Goal: Information Seeking & Learning: Check status

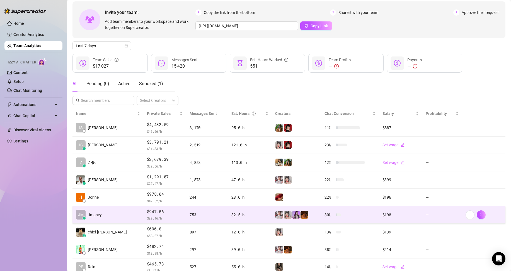
scroll to position [28, 0]
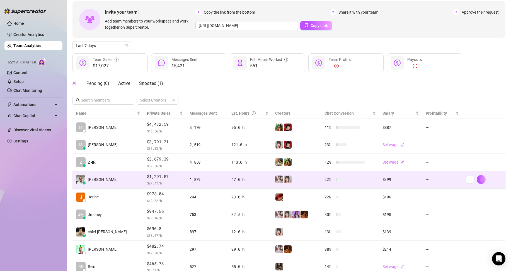
scroll to position [28, 0]
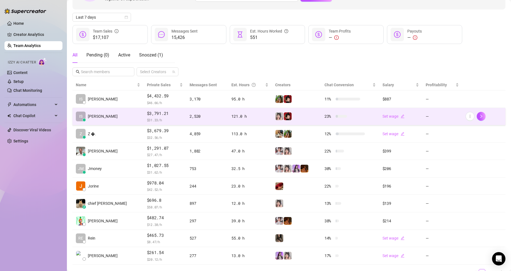
scroll to position [56, 0]
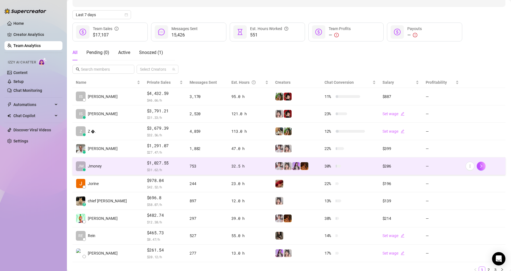
click at [108, 167] on td "JM Jmoney" at bounding box center [107, 167] width 71 height 18
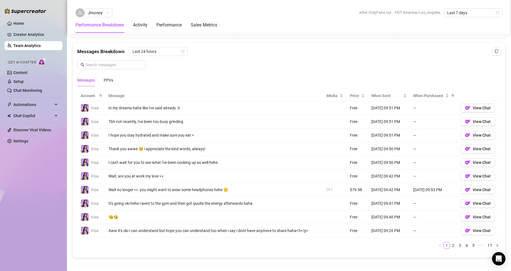
scroll to position [355, 0]
click at [367, 253] on div "Account Message Media Price When Sent When Purchased Kisa In my dreams haha lik…" at bounding box center [288, 171] width 423 height 163
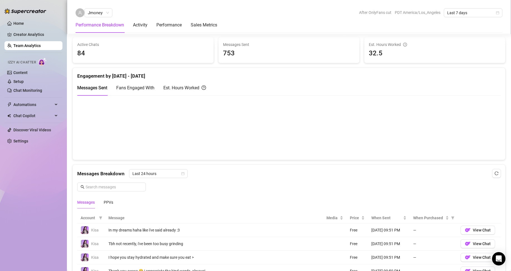
scroll to position [216, 0]
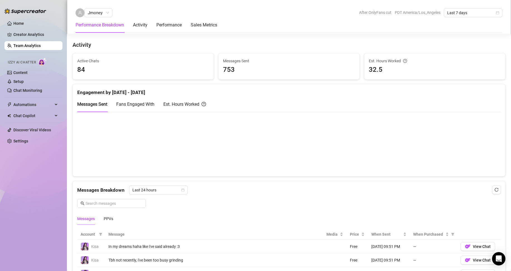
click at [468, 5] on div "Jmoney After OnlyFans cut PDT America/Los_Angeles Last 7 days Performance Break…" at bounding box center [289, 17] width 444 height 34
click at [466, 15] on span "Last 7 days" at bounding box center [473, 13] width 52 height 8
click at [460, 60] on div "Custom date" at bounding box center [473, 60] width 50 height 6
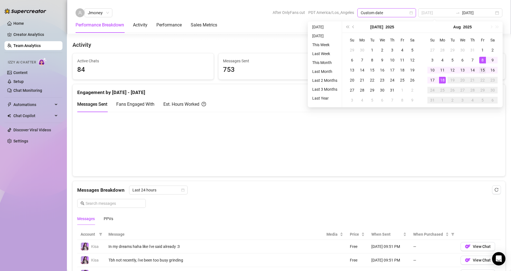
type input "2025-08-15"
drag, startPoint x: 482, startPoint y: 69, endPoint x: 447, endPoint y: 78, distance: 36.6
click at [481, 69] on div "15" at bounding box center [482, 70] width 7 height 7
type input "2025-08-18"
click at [441, 80] on div "18" at bounding box center [442, 80] width 7 height 7
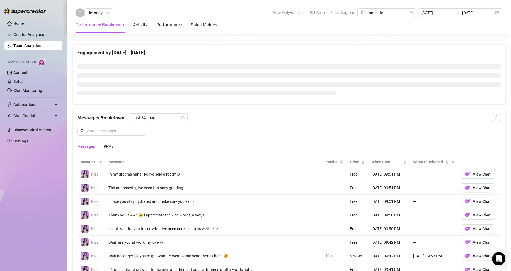
type input "2025-08-15"
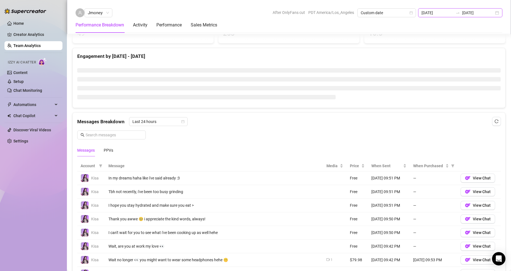
drag, startPoint x: 490, startPoint y: 15, endPoint x: 494, endPoint y: 19, distance: 5.9
click at [490, 15] on input "[DATE]" at bounding box center [478, 13] width 32 height 6
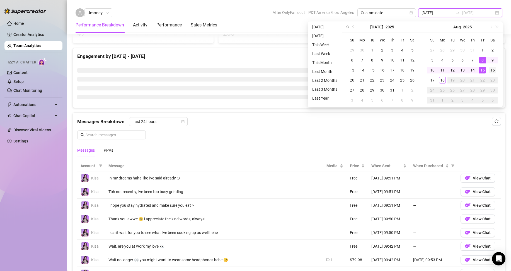
type input "[DATE]"
click at [491, 69] on div "16" at bounding box center [492, 70] width 7 height 7
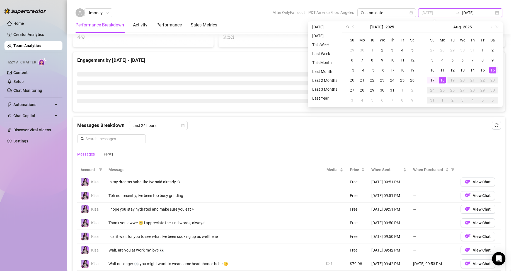
type input "[DATE]"
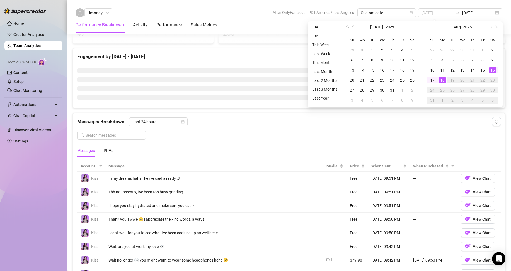
click at [441, 82] on div "18" at bounding box center [442, 80] width 7 height 7
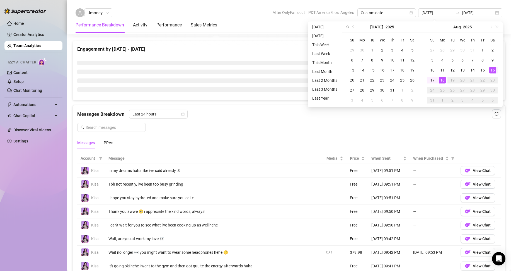
type input "[DATE]"
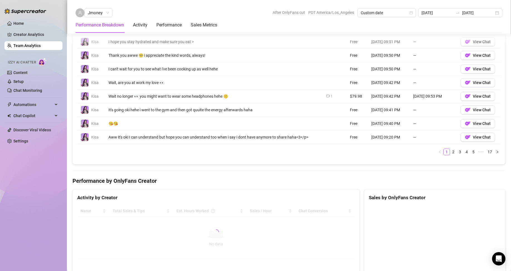
scroll to position [383, 0]
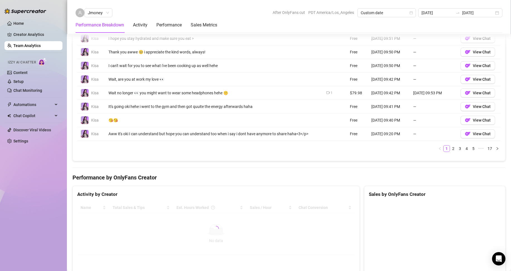
click at [263, 163] on div "Total Sales & Tips Sales / Hour Number of PPVs Sold Chats with sales Sales by A…" at bounding box center [288, 143] width 433 height 811
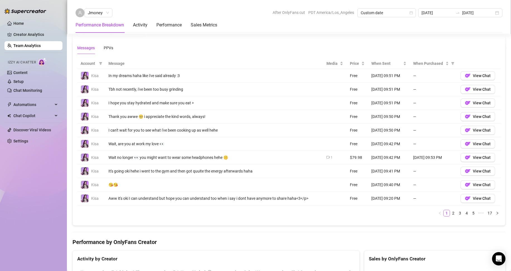
scroll to position [452, 0]
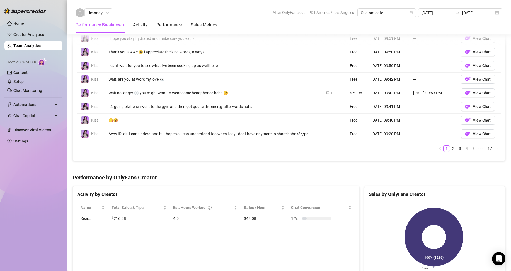
click at [41, 43] on link "Team Analytics" at bounding box center [26, 45] width 27 height 4
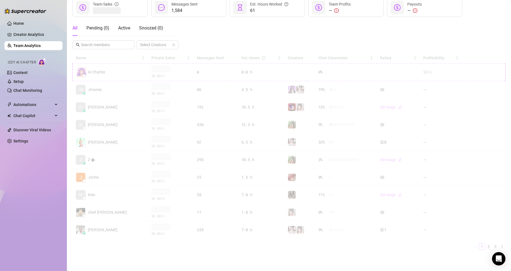
scroll to position [79, 0]
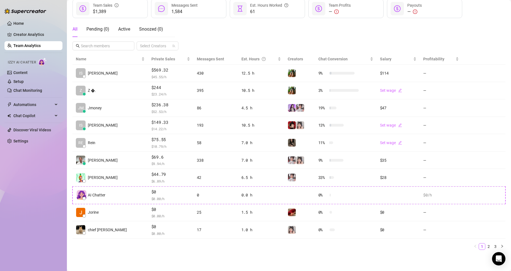
click at [218, 36] on div "All Pending ( 0 ) Active Snoozed ( 0 ) Select Creators" at bounding box center [288, 35] width 433 height 29
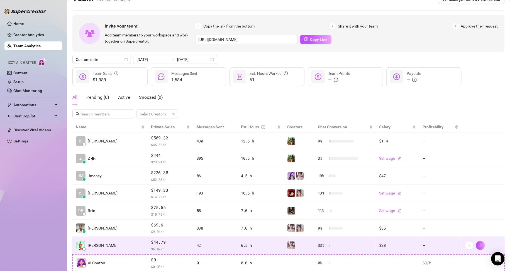
scroll to position [0, 0]
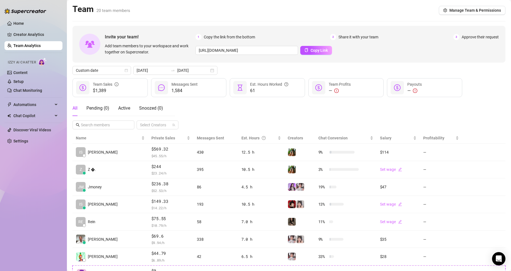
click at [13, 47] on link "Team Analytics" at bounding box center [26, 45] width 27 height 4
click at [25, 46] on link "Team Analytics" at bounding box center [26, 45] width 27 height 4
click at [28, 44] on link "Team Analytics" at bounding box center [26, 45] width 27 height 4
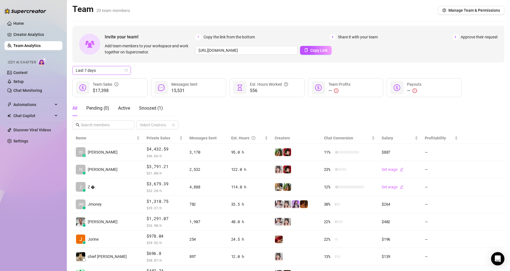
click at [124, 71] on span "Last 7 days" at bounding box center [102, 70] width 52 height 8
click at [109, 117] on div "Custom date" at bounding box center [102, 117] width 50 height 6
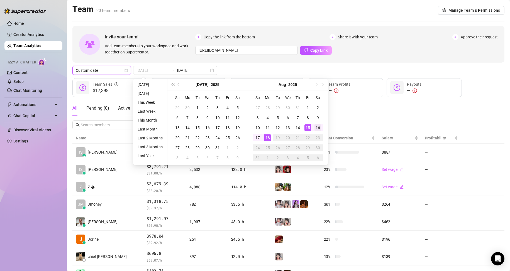
type input "[DATE]"
click at [316, 128] on div "16" at bounding box center [318, 128] width 7 height 7
type input "2025-08-18"
drag, startPoint x: 269, startPoint y: 138, endPoint x: 348, endPoint y: 118, distance: 82.5
click at [269, 138] on div "18" at bounding box center [267, 138] width 7 height 7
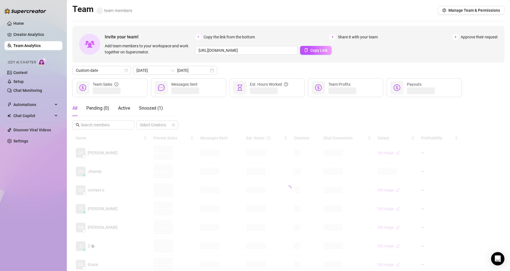
click at [348, 117] on div "All Pending ( 0 ) Active Snoozed ( 1 ) Select Creators" at bounding box center [288, 115] width 432 height 29
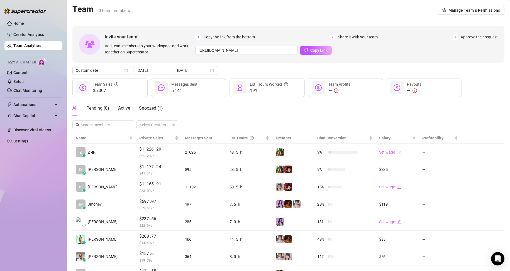
click at [210, 117] on div "All Pending ( 0 ) Active Snoozed ( 1 ) Select Creators" at bounding box center [288, 115] width 432 height 29
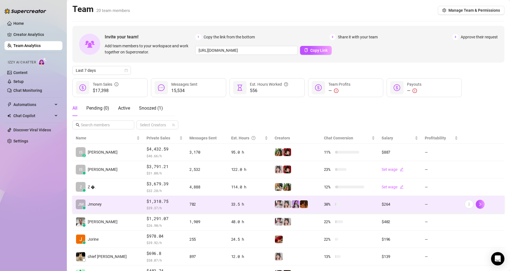
click at [104, 202] on td "[PERSON_NAME]" at bounding box center [107, 205] width 71 height 18
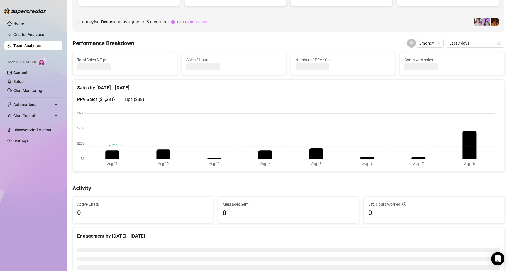
scroll to position [84, 0]
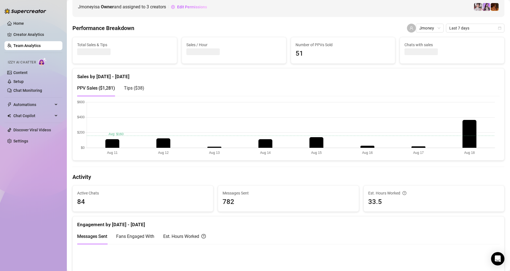
click at [466, 167] on div at bounding box center [288, 167] width 432 height 0
click at [26, 46] on link "Team Analytics" at bounding box center [26, 45] width 27 height 4
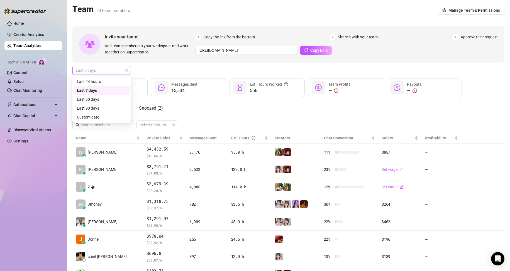
click at [100, 68] on span "Last 7 days" at bounding box center [102, 70] width 52 height 8
click at [102, 120] on div "Custom date" at bounding box center [102, 117] width 56 height 9
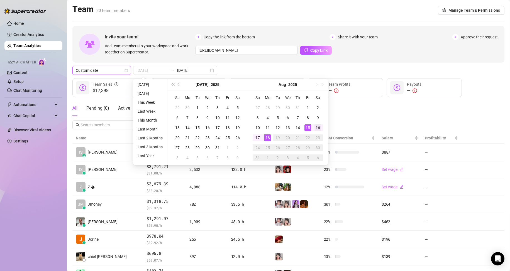
type input "[DATE]"
drag, startPoint x: 319, startPoint y: 129, endPoint x: 301, endPoint y: 131, distance: 18.6
click at [319, 129] on div "16" at bounding box center [318, 128] width 7 height 7
type input "[DATE]"
click at [268, 139] on div "18" at bounding box center [267, 138] width 7 height 7
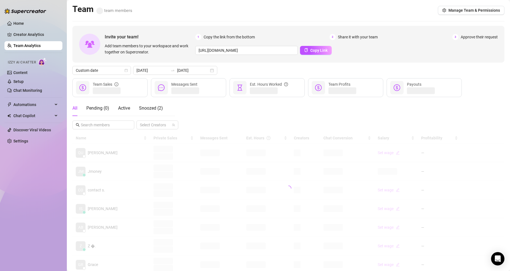
click at [369, 115] on div "All Pending ( 0 ) Active Snoozed ( 2 ) Select Creators" at bounding box center [288, 115] width 432 height 29
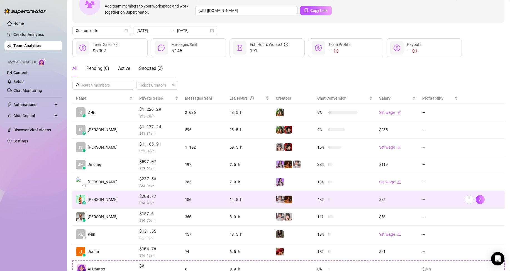
scroll to position [56, 0]
